Goal: Navigation & Orientation: Find specific page/section

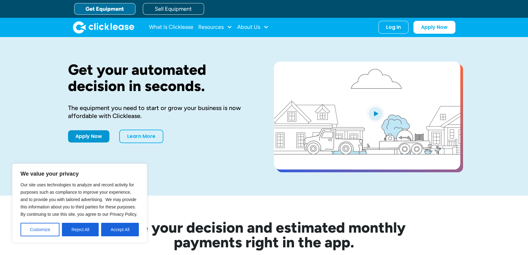
click at [242, 174] on div "Get your automated decision in seconds. The equipment you need to start or grow…" at bounding box center [264, 116] width 392 height 158
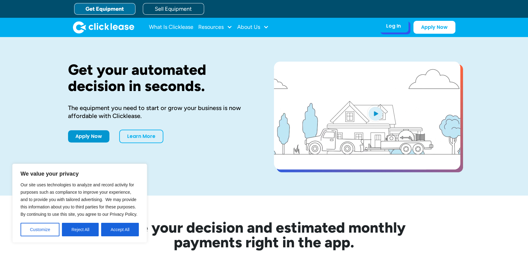
click at [401, 29] on div "Log In Account login I use Clicklease to get my equipment Partner Portal I offe…" at bounding box center [394, 26] width 30 height 13
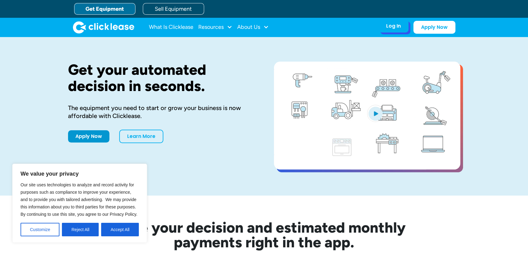
click at [393, 26] on div "Log In" at bounding box center [393, 26] width 15 height 6
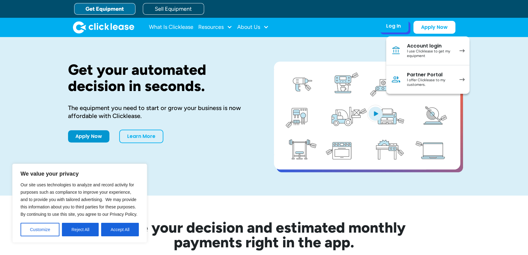
click at [424, 79] on div "I offer Clicklease to my customers." at bounding box center [430, 83] width 46 height 10
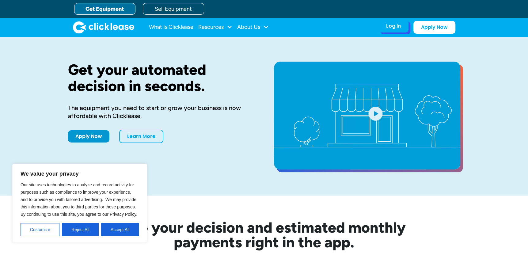
click at [392, 25] on div "Log In" at bounding box center [393, 26] width 15 height 6
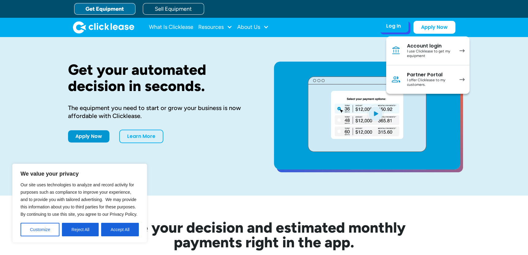
click at [423, 75] on div "Partner Portal" at bounding box center [430, 75] width 46 height 6
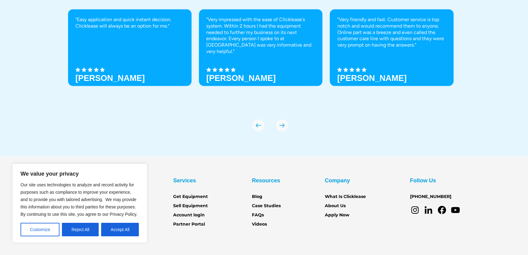
scroll to position [2150, 0]
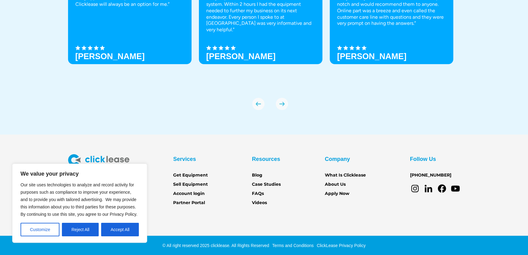
click at [116, 120] on div "We Love Our Customers “Easy application and quick instant decision. Clicklease …" at bounding box center [264, 28] width 392 height 212
click at [131, 229] on button "Accept All" at bounding box center [120, 229] width 38 height 13
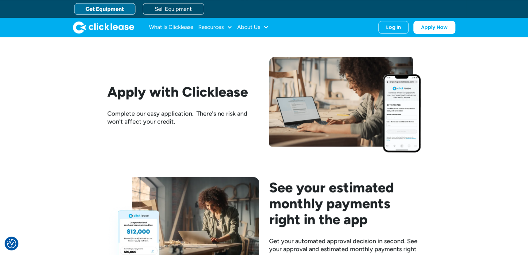
scroll to position [679, 0]
